Goal: Task Accomplishment & Management: Manage account settings

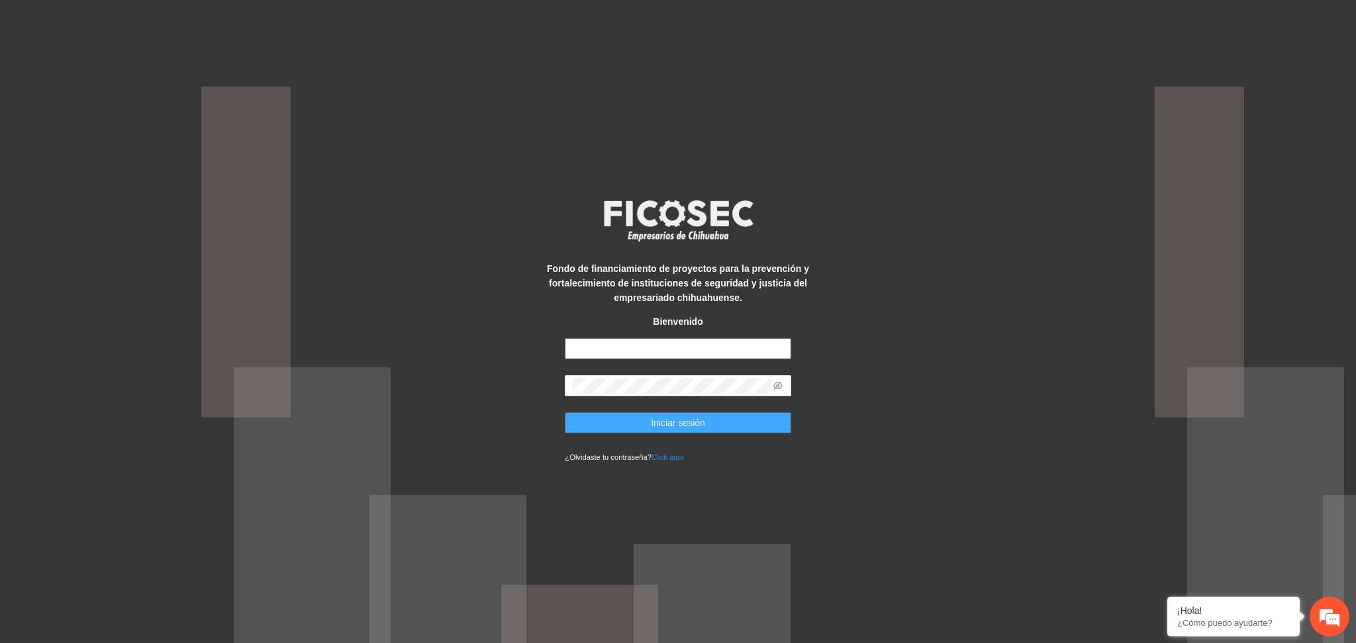
type input "**********"
click at [647, 422] on button "Iniciar sesión" at bounding box center [678, 422] width 226 height 21
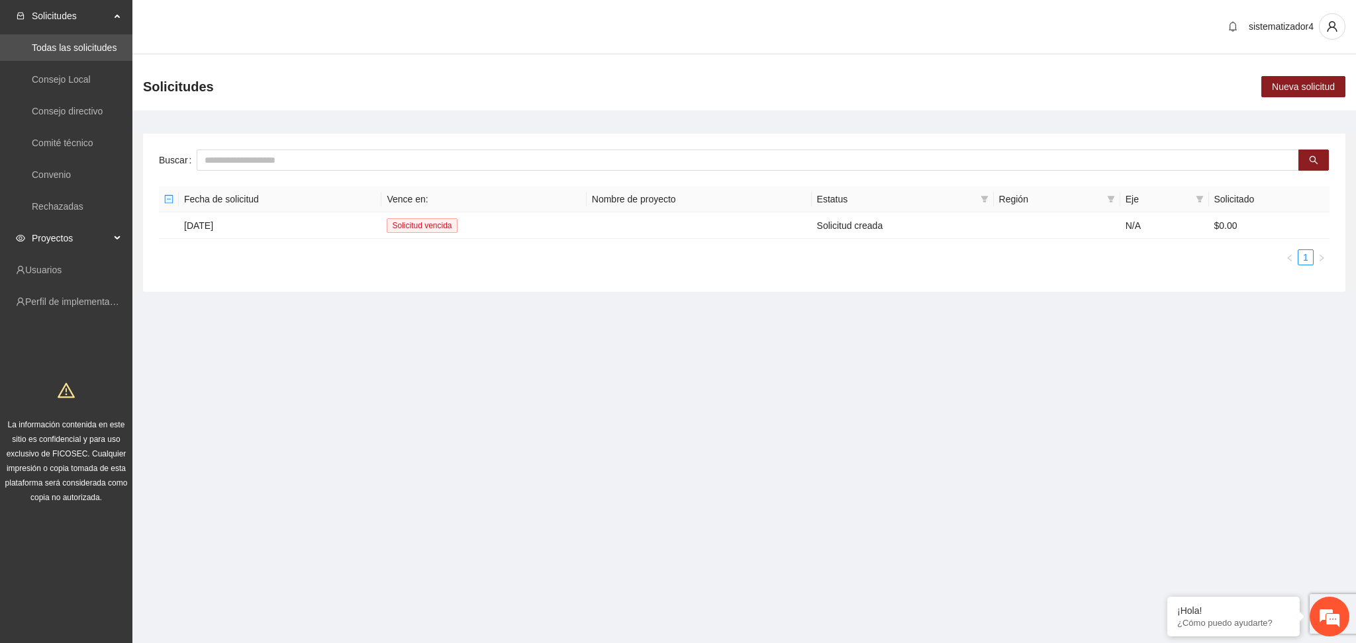
click at [59, 243] on span "Proyectos" at bounding box center [71, 238] width 78 height 26
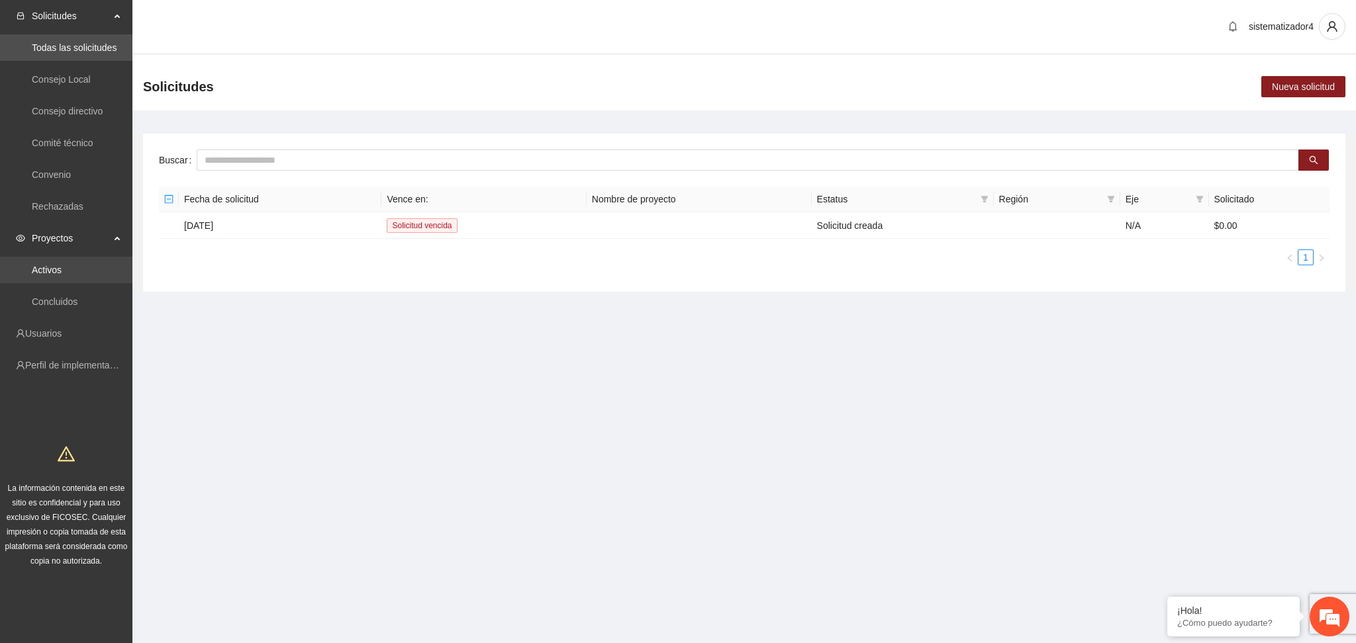
click at [58, 269] on link "Activos" at bounding box center [47, 270] width 30 height 11
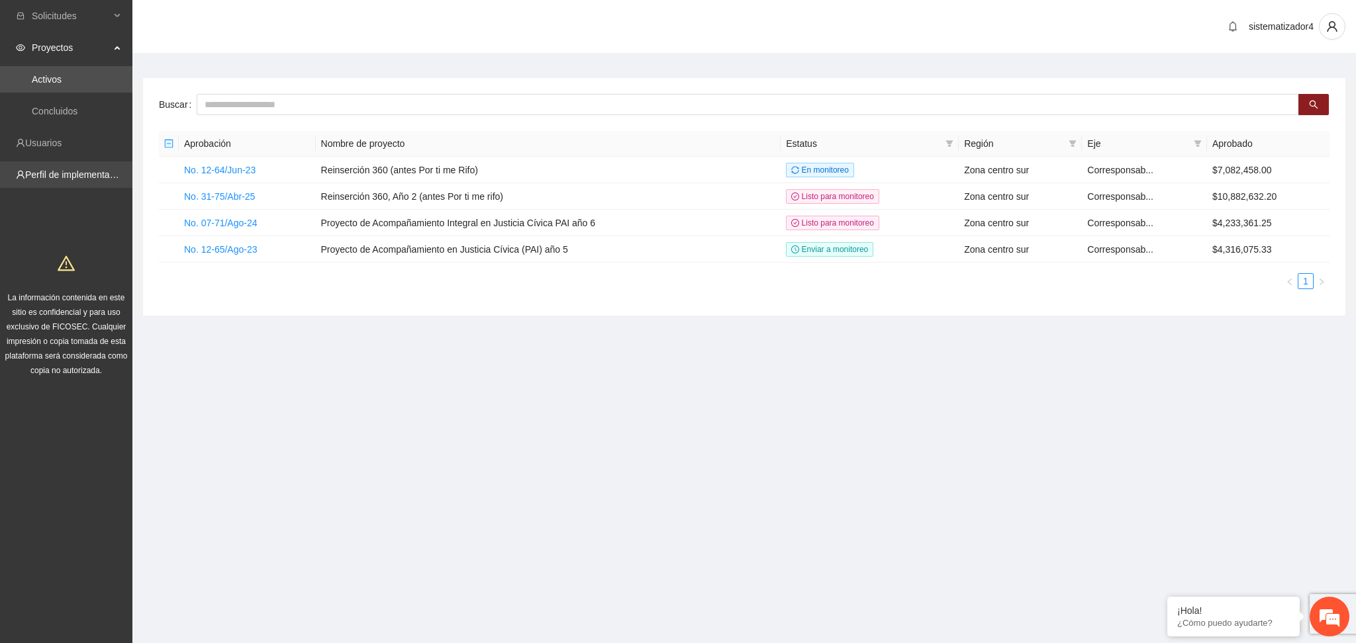
click at [68, 177] on link "Perfil de implementadora" at bounding box center [76, 174] width 103 height 11
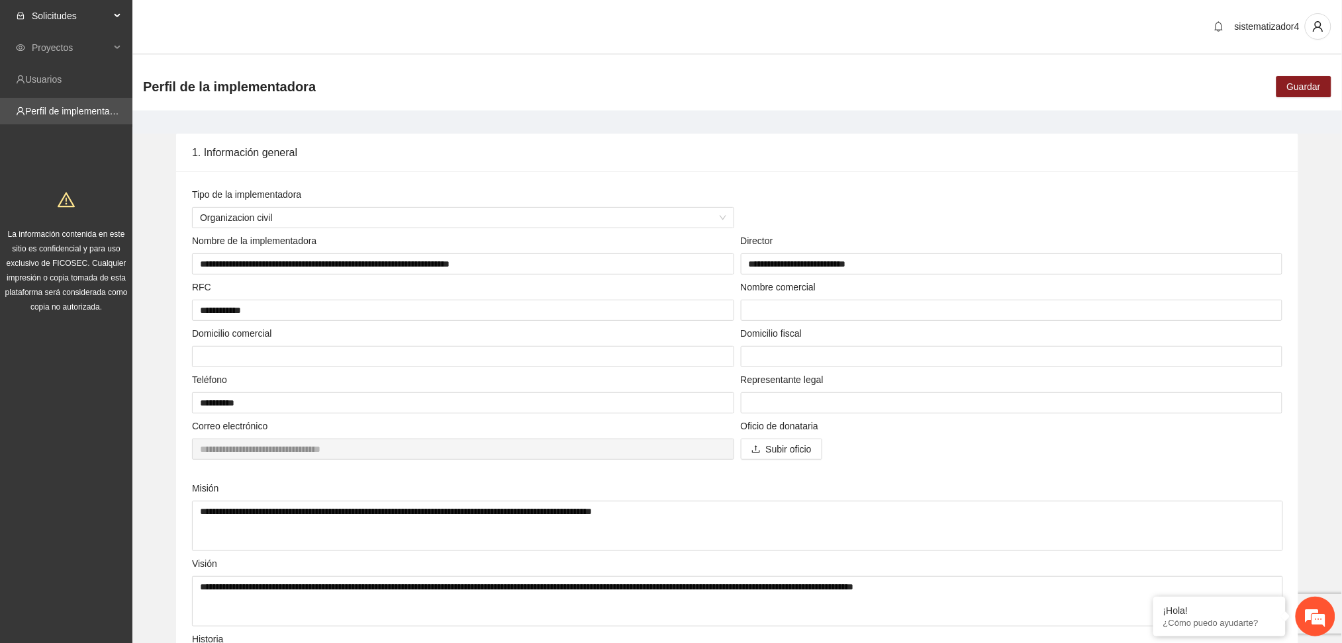
click at [56, 15] on span "Solicitudes" at bounding box center [71, 16] width 78 height 26
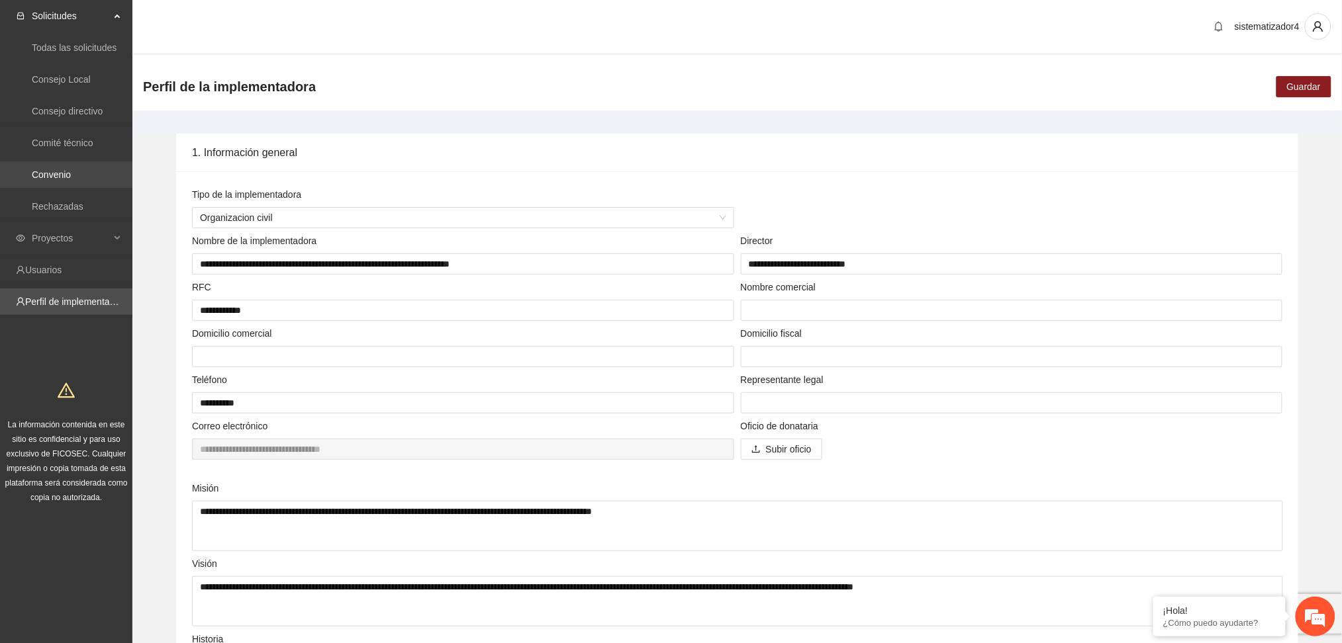
click at [71, 175] on link "Convenio" at bounding box center [51, 174] width 39 height 11
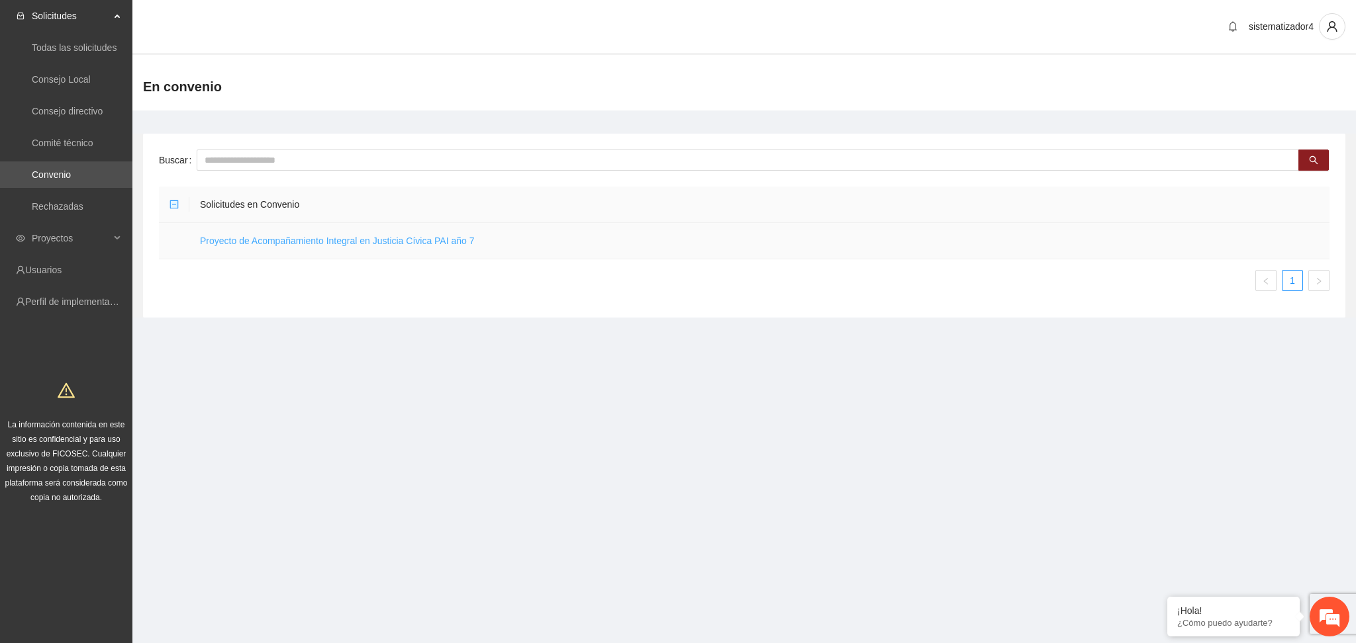
click at [443, 242] on link "Proyecto de Acompañamiento Integral en Justicia Cívica PAI año 7" at bounding box center [337, 241] width 275 height 11
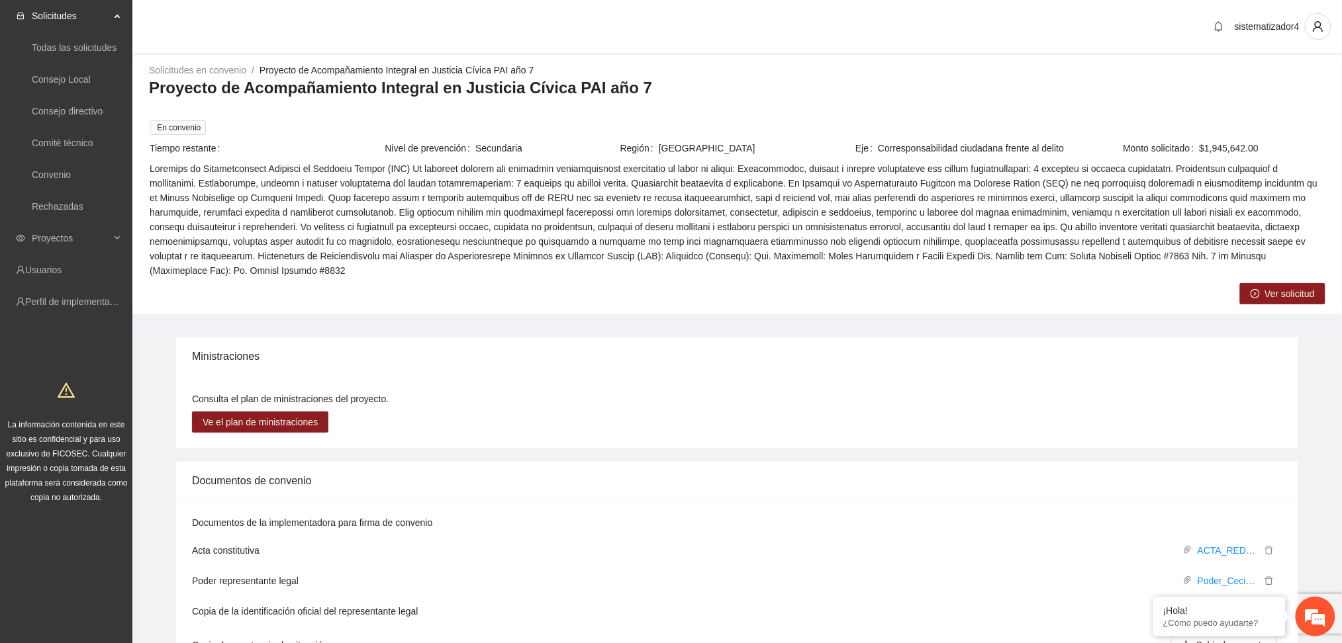
scroll to position [138, 0]
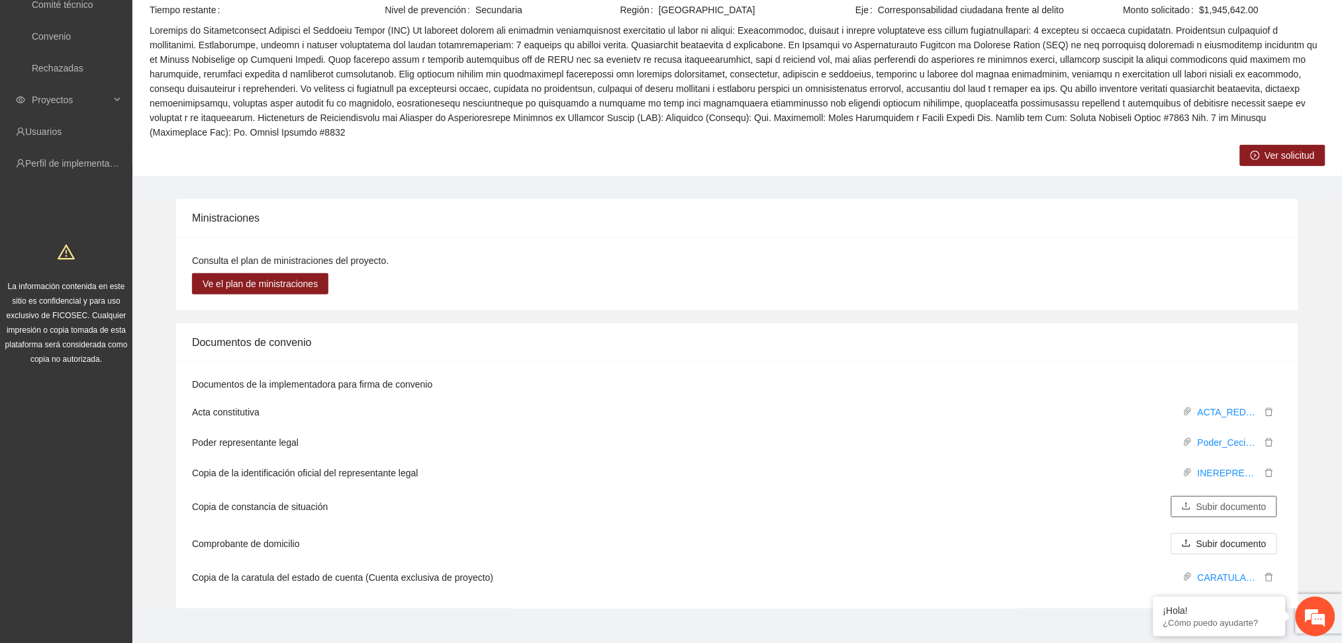
click at [1247, 500] on span "Subir documento" at bounding box center [1231, 507] width 70 height 15
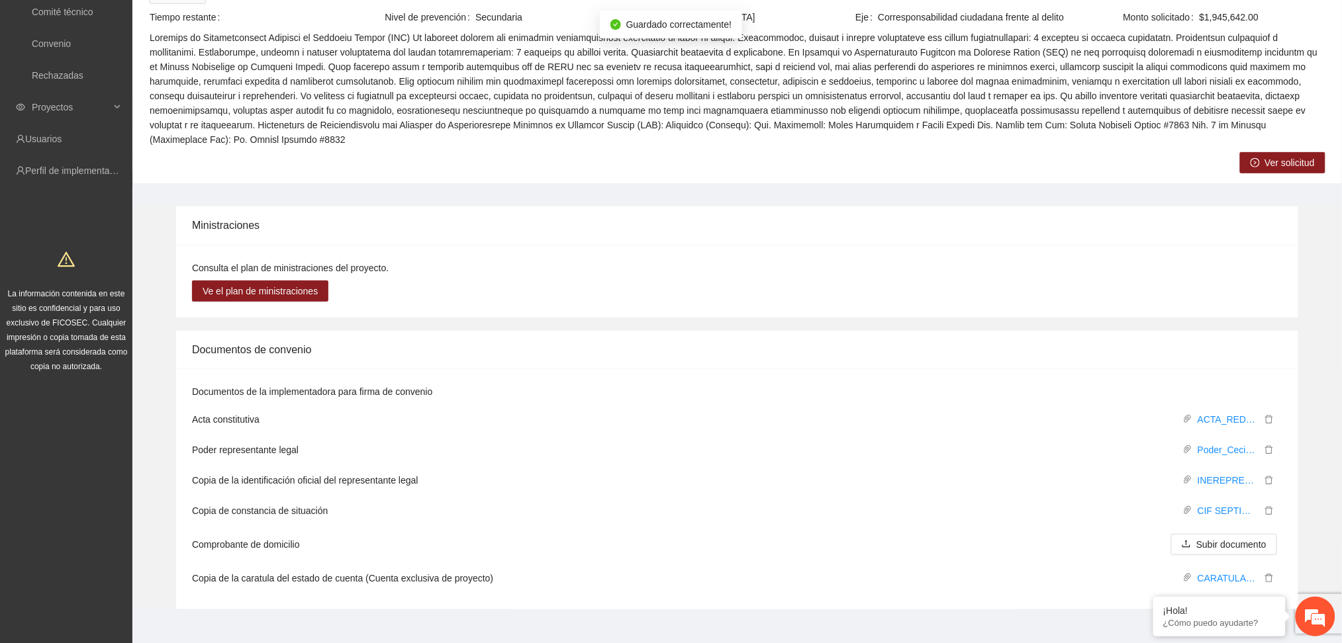
scroll to position [128, 0]
click at [886, 117] on span at bounding box center [737, 91] width 1175 height 117
click at [1201, 540] on span "Subir documento" at bounding box center [1231, 547] width 70 height 15
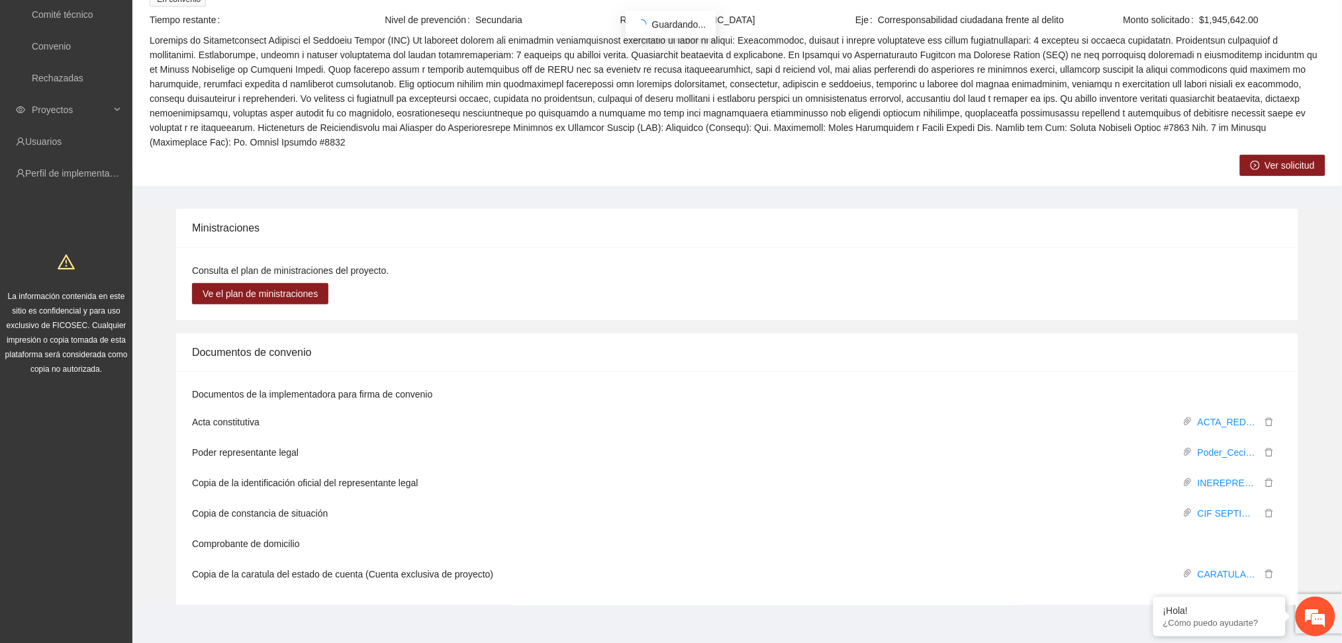
scroll to position [124, 0]
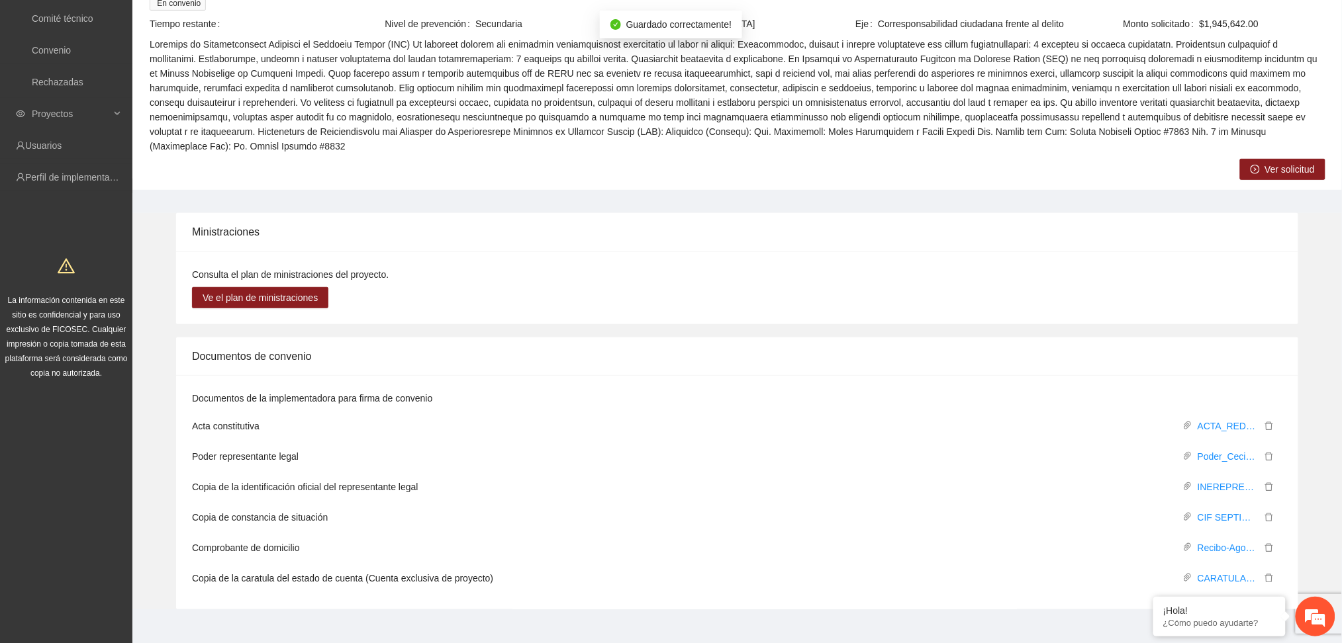
click at [696, 375] on div "Documentos de la implementadora para firma de convenio Acta constitutiva ACTA_R…" at bounding box center [737, 492] width 1122 height 234
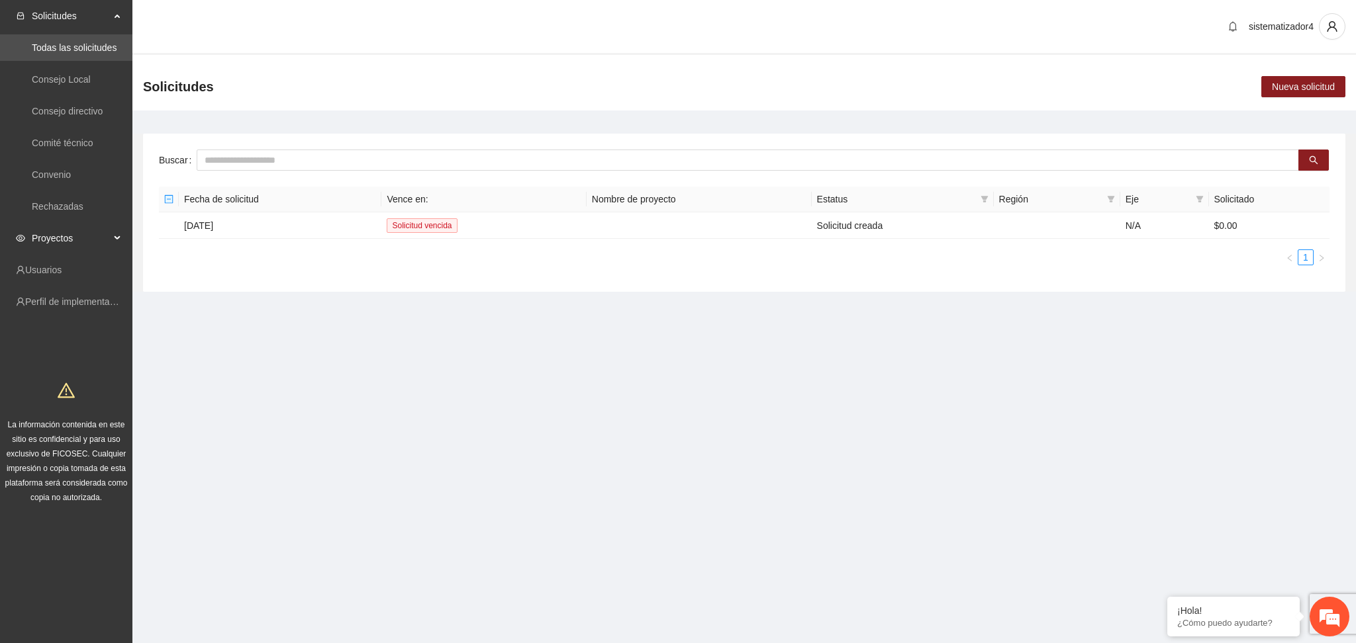
click at [51, 236] on span "Proyectos" at bounding box center [71, 238] width 78 height 26
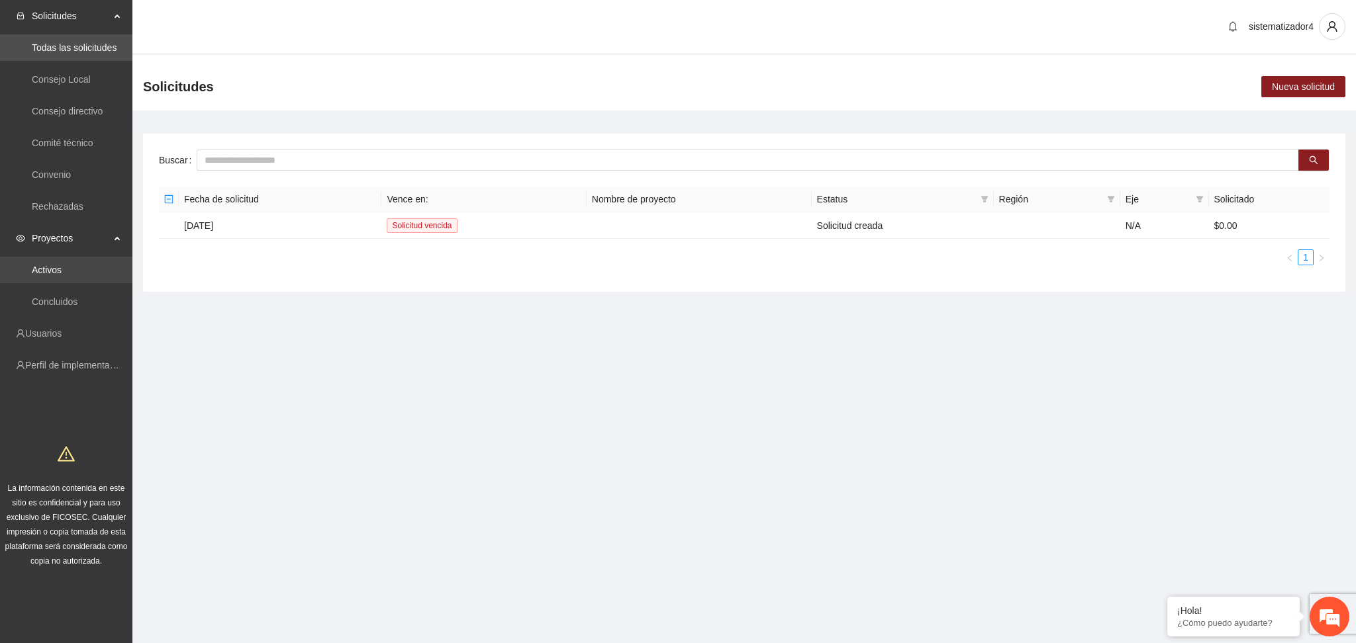
click at [54, 271] on link "Activos" at bounding box center [47, 270] width 30 height 11
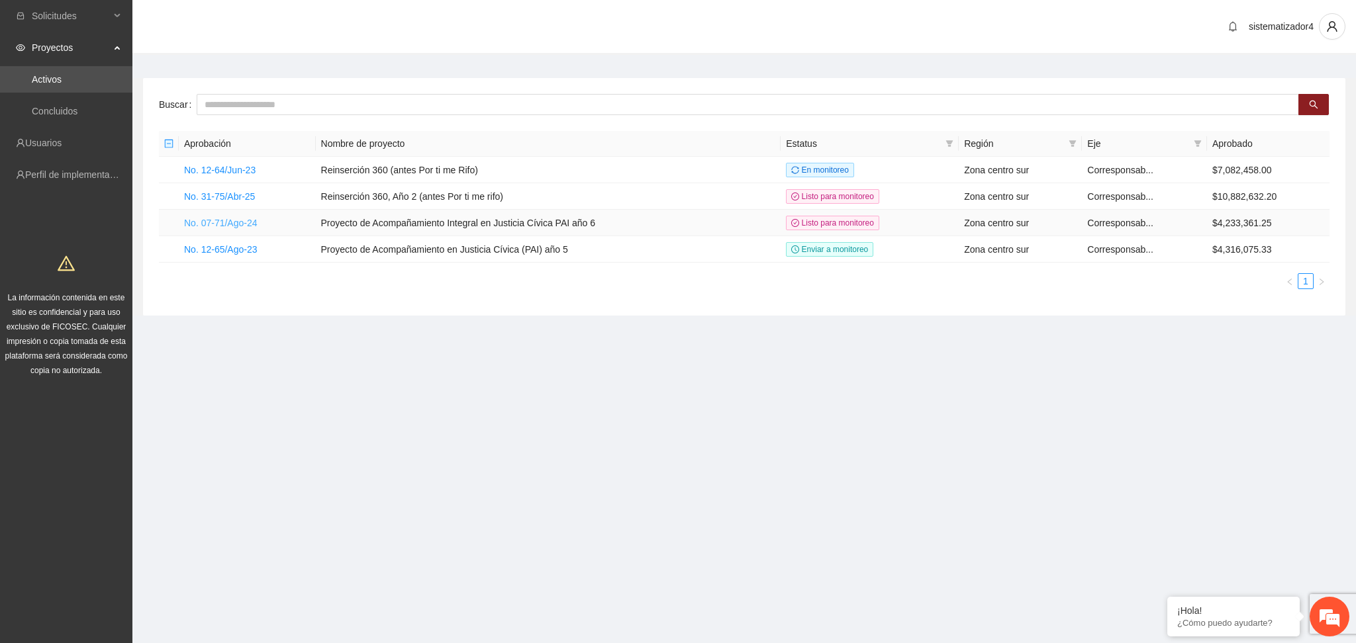
click at [234, 222] on link "No. 07-71/Ago-24" at bounding box center [220, 223] width 73 height 11
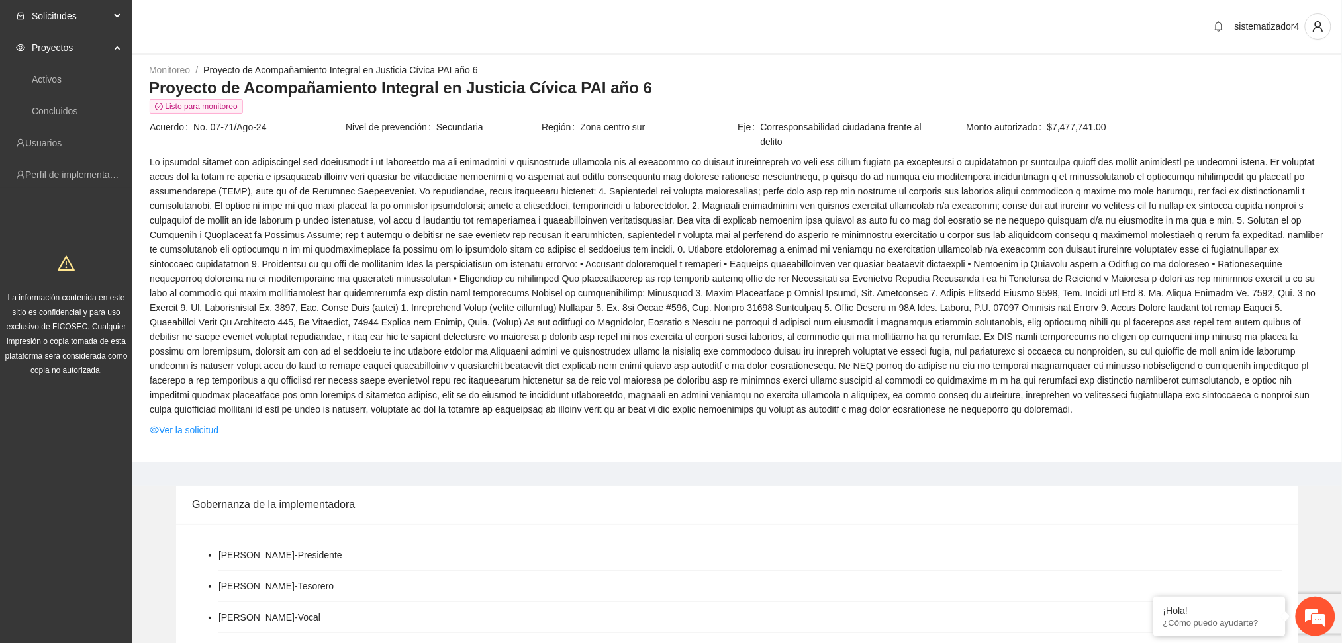
click at [60, 14] on span "Solicitudes" at bounding box center [71, 16] width 78 height 26
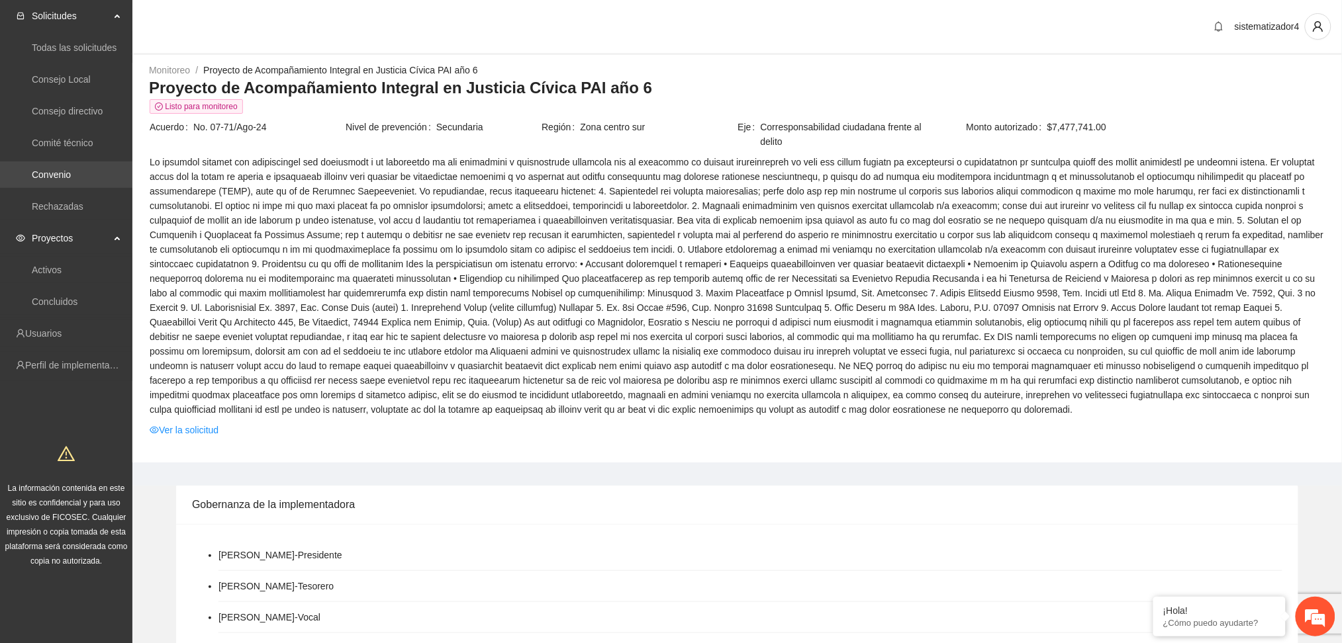
click at [71, 169] on link "Convenio" at bounding box center [51, 174] width 39 height 11
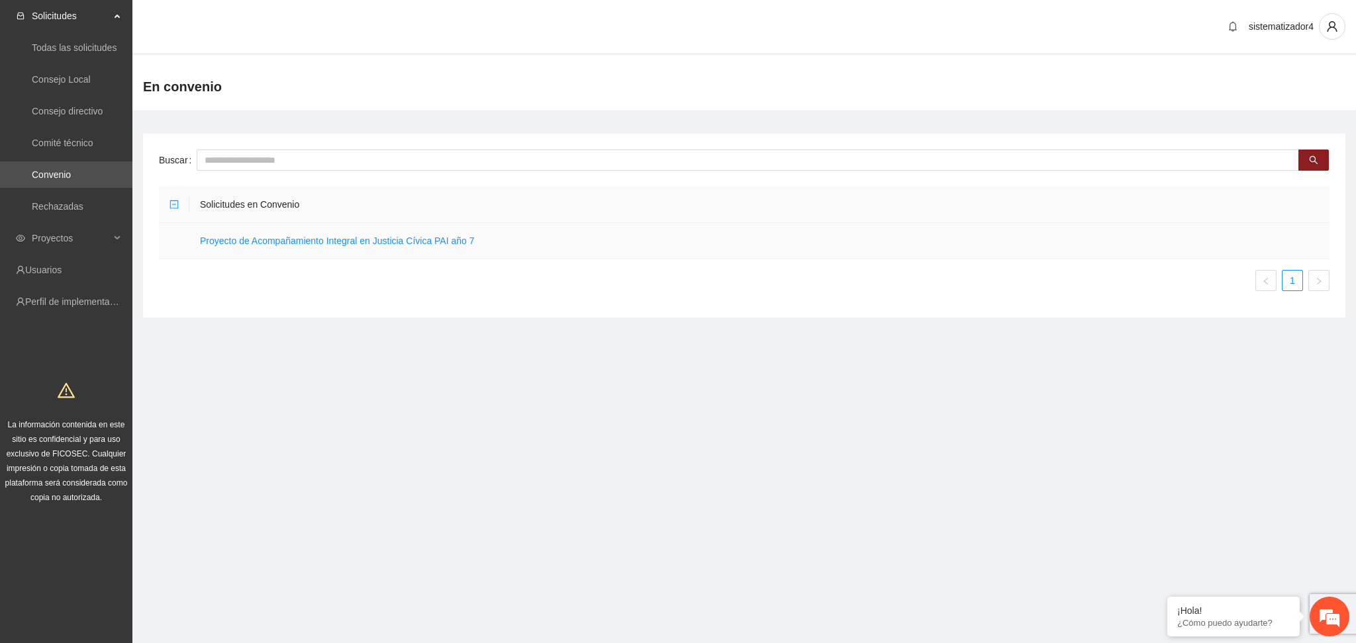
click at [295, 249] on td "Proyecto de Acompañamiento Integral en Justicia Cívica PAI año 7" at bounding box center [759, 241] width 1140 height 36
click at [310, 238] on link "Proyecto de Acompañamiento Integral en Justicia Cívica PAI año 7" at bounding box center [337, 241] width 275 height 11
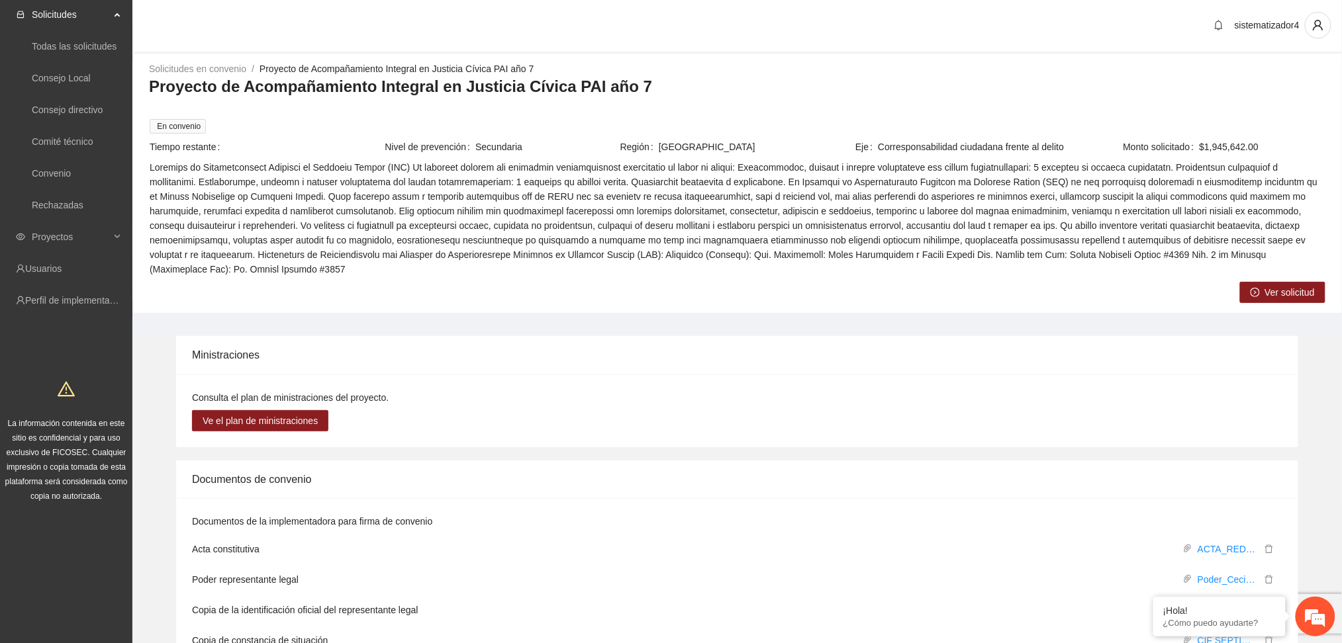
scroll to position [124, 0]
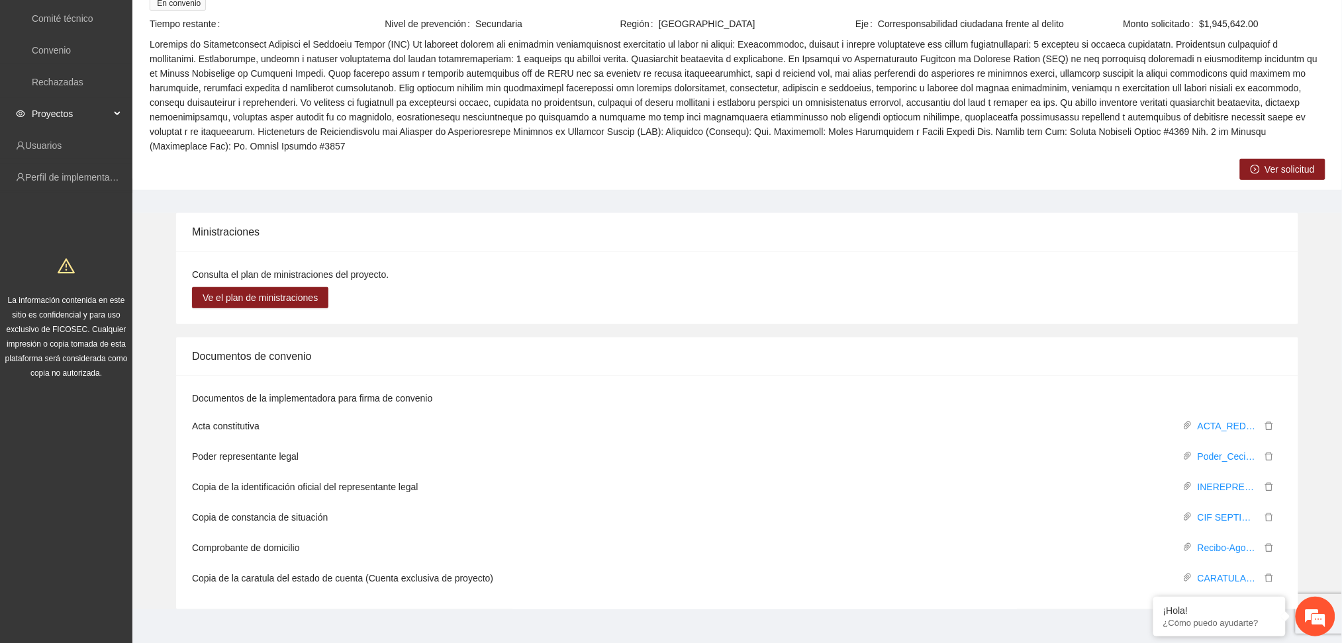
click at [61, 108] on span "Proyectos" at bounding box center [71, 114] width 78 height 26
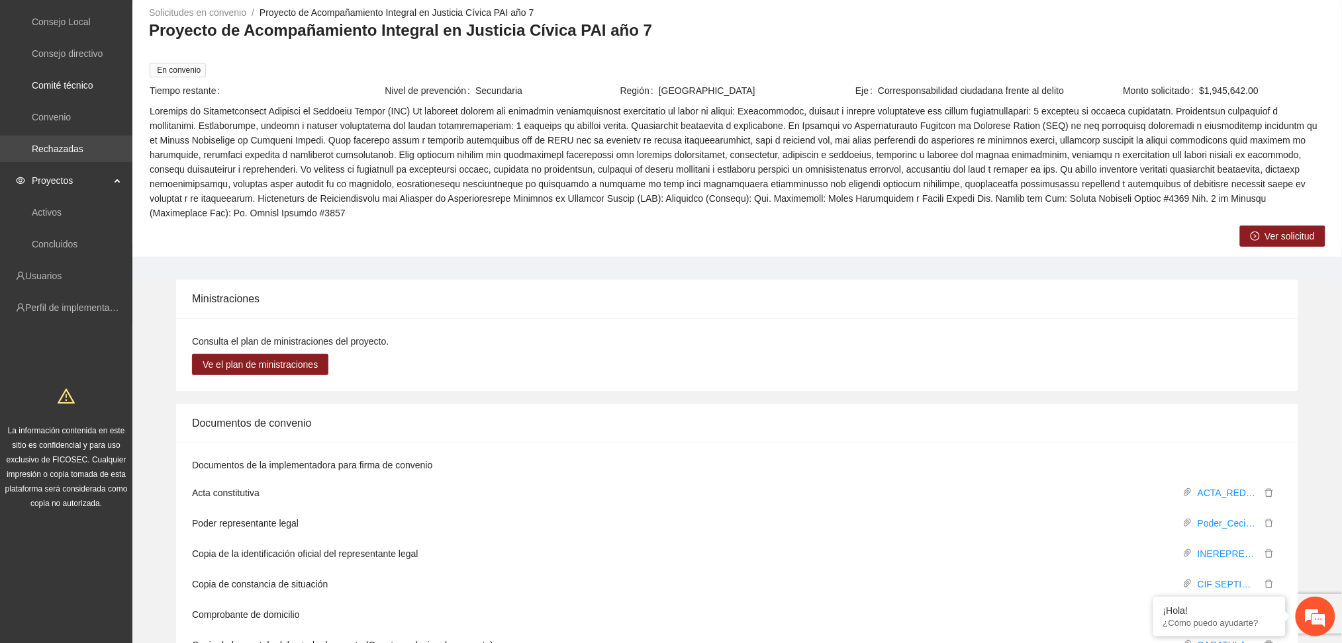
scroll to position [0, 0]
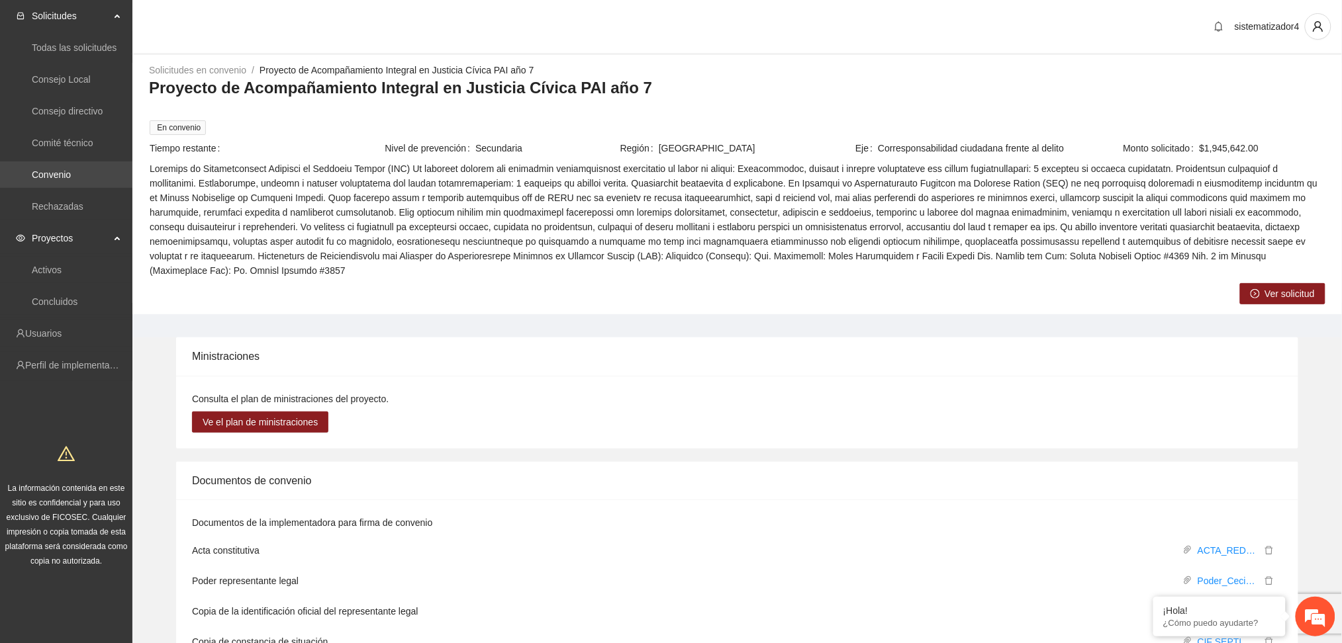
click at [62, 180] on link "Convenio" at bounding box center [51, 174] width 39 height 11
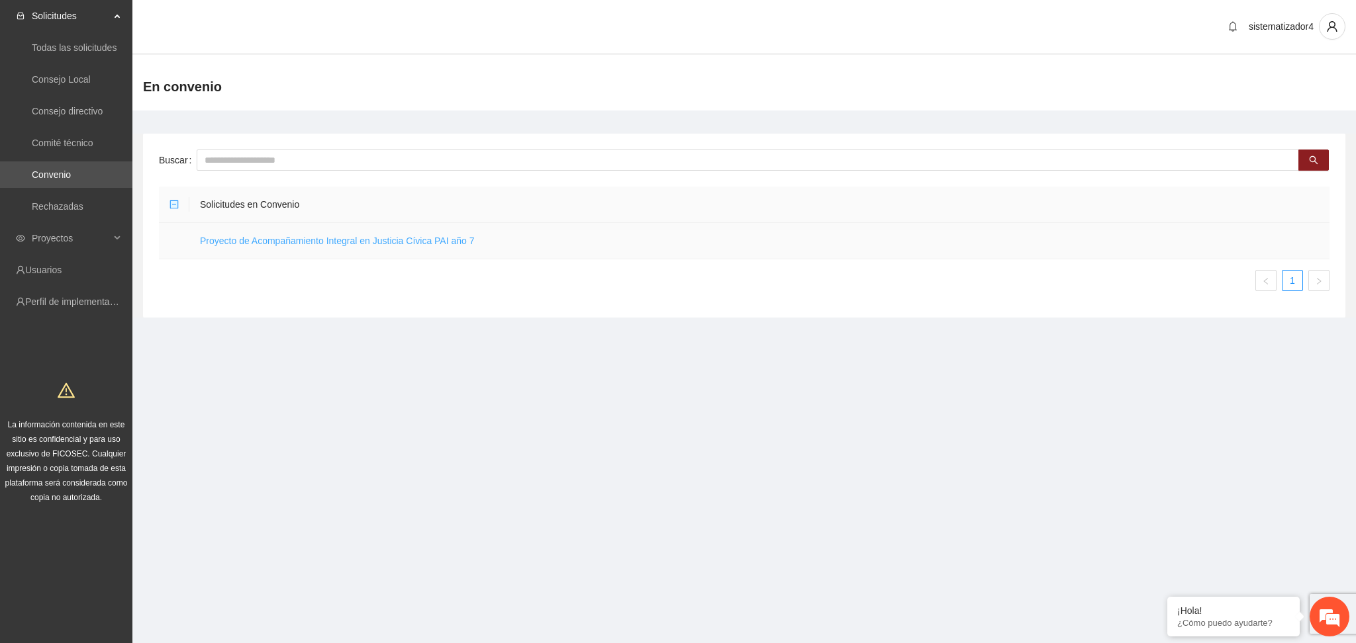
click at [394, 242] on link "Proyecto de Acompañamiento Integral en Justicia Cívica PAI año 7" at bounding box center [337, 241] width 275 height 11
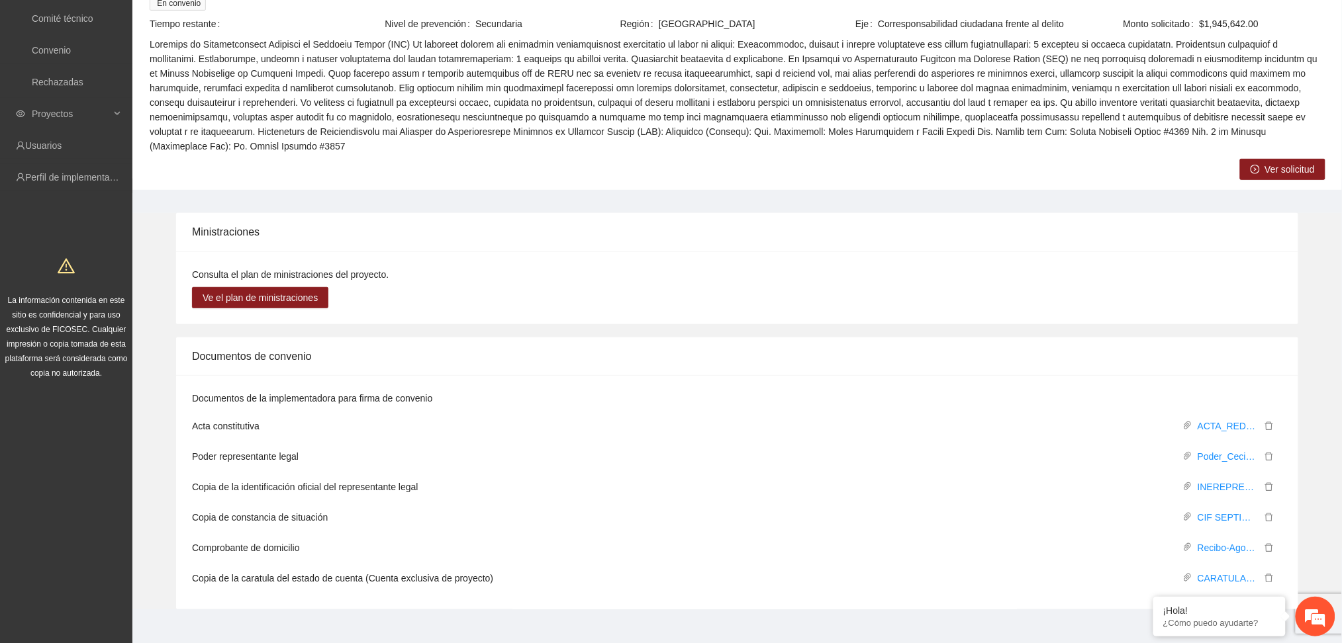
scroll to position [124, 0]
